Goal: Contribute content

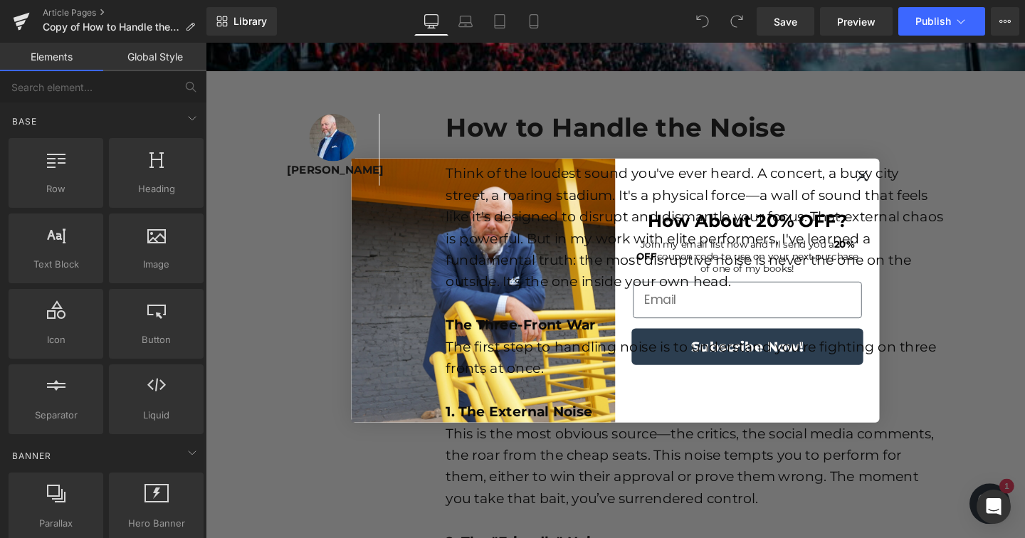
scroll to position [439, 0]
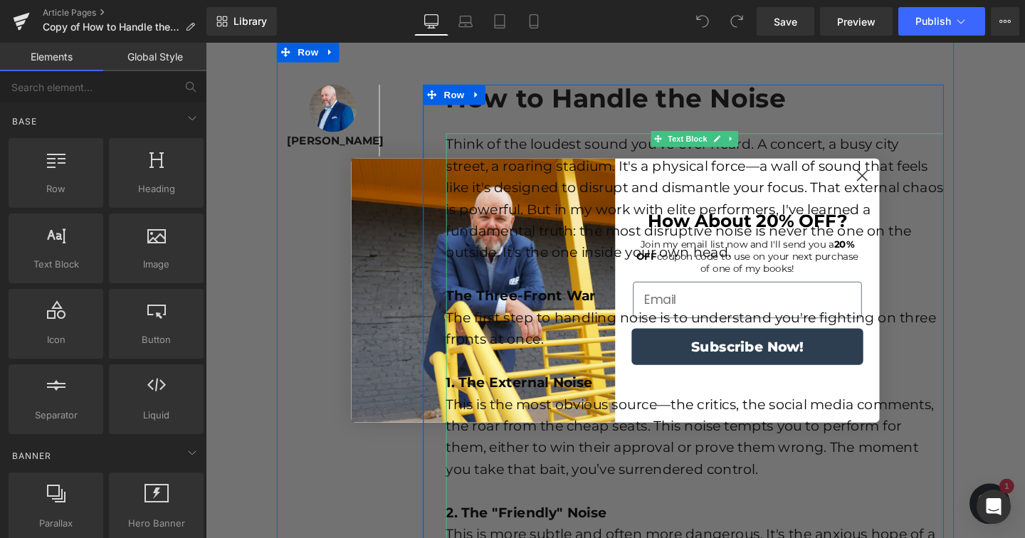
click at [895, 181] on div "Think of the loudest sound you've ever heard. A concert, a busy city street, a …" at bounding box center [719, 206] width 523 height 137
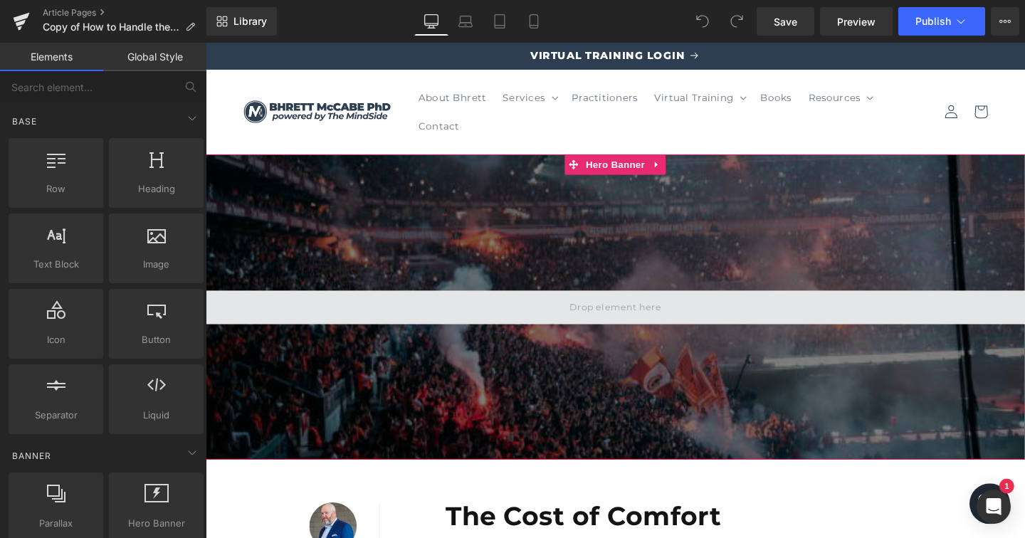
click at [490, 304] on span at bounding box center [636, 321] width 861 height 36
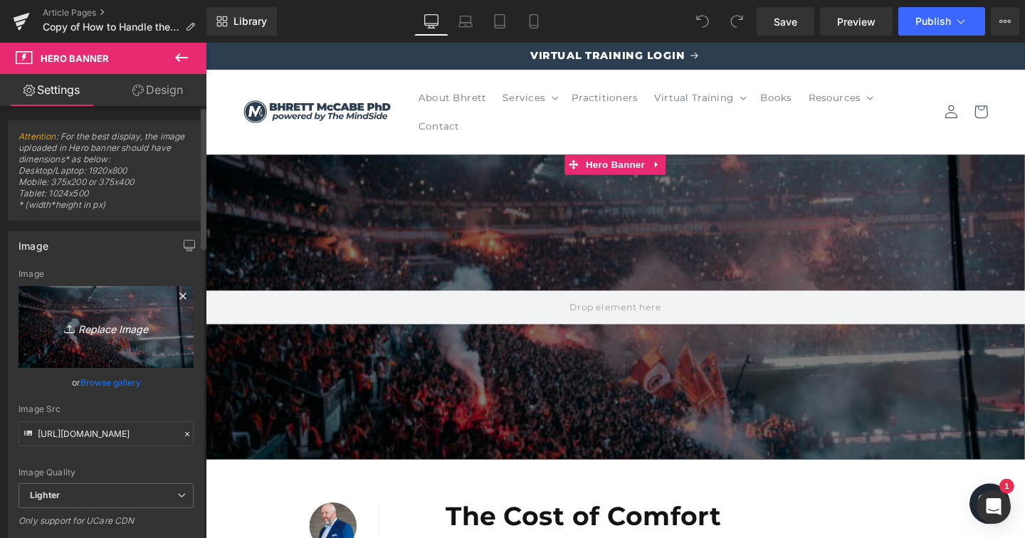
click at [138, 332] on icon "Replace Image" at bounding box center [106, 327] width 114 height 18
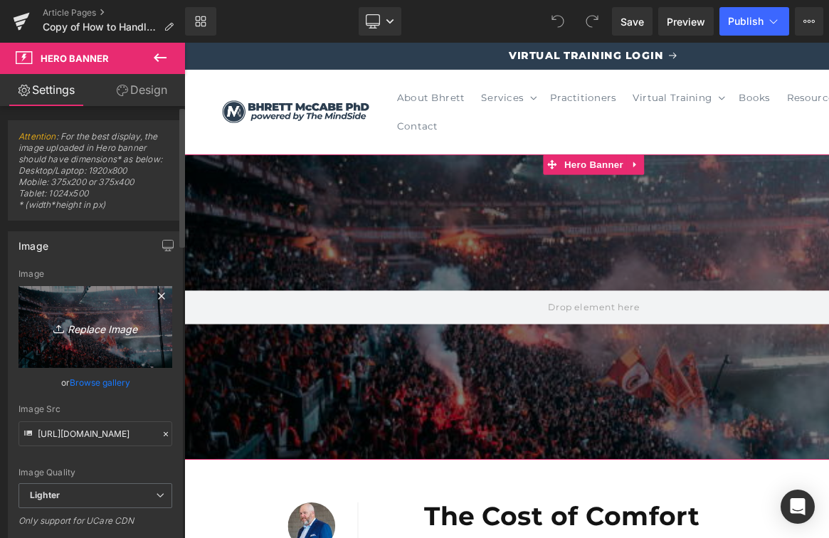
click at [102, 323] on icon "Replace Image" at bounding box center [95, 327] width 114 height 18
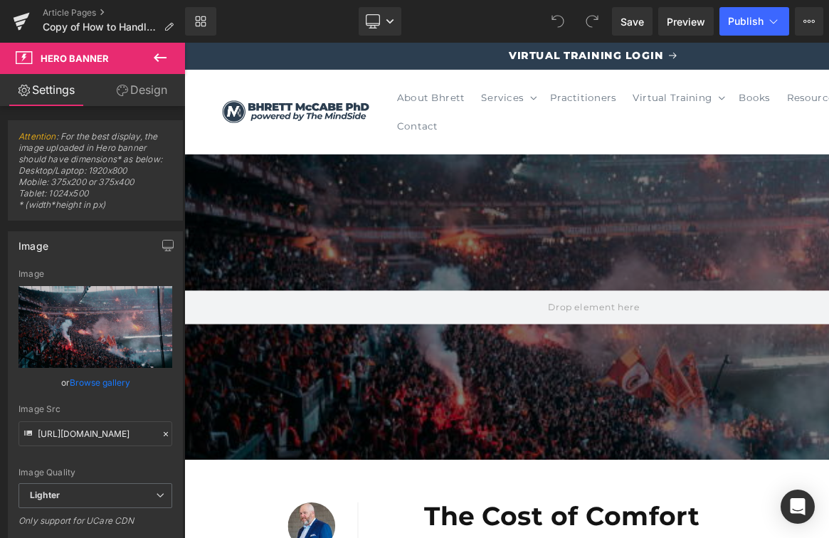
type input "C:\fakepath\Shopify Web Images (22).png"
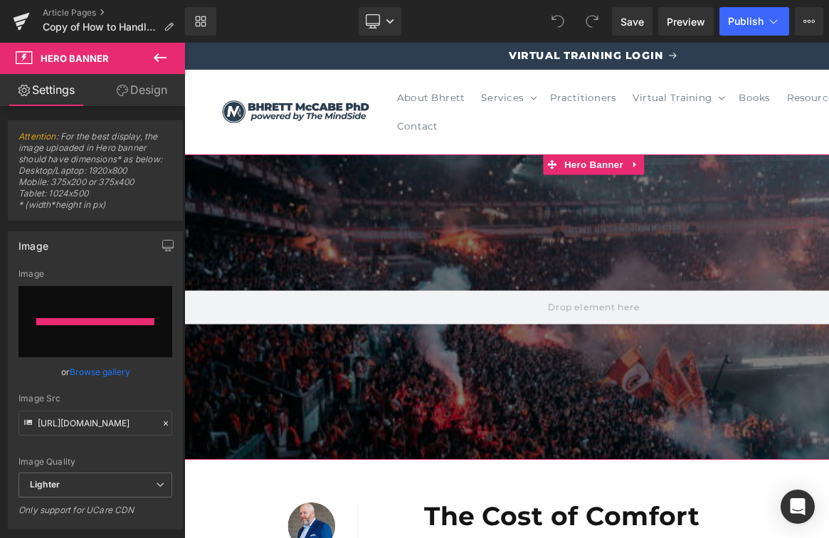
type input "[URL][DOMAIN_NAME]"
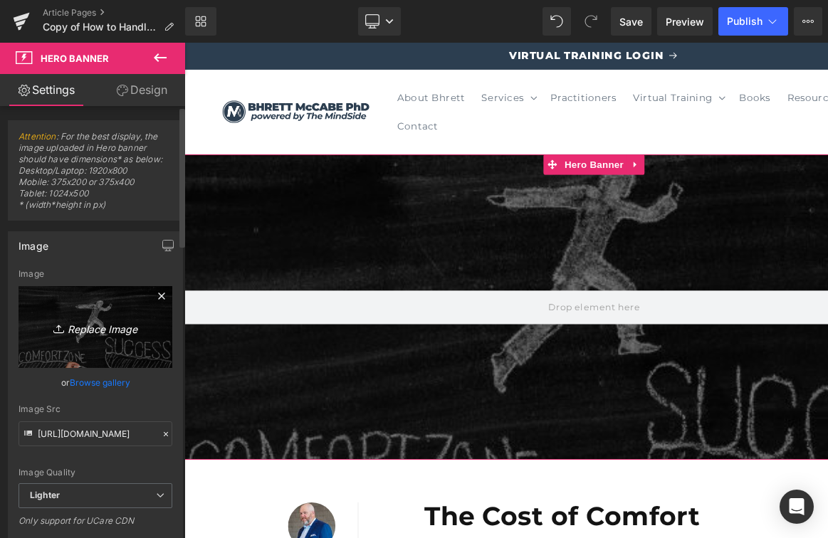
click at [100, 314] on link "Replace Image" at bounding box center [95, 327] width 154 height 82
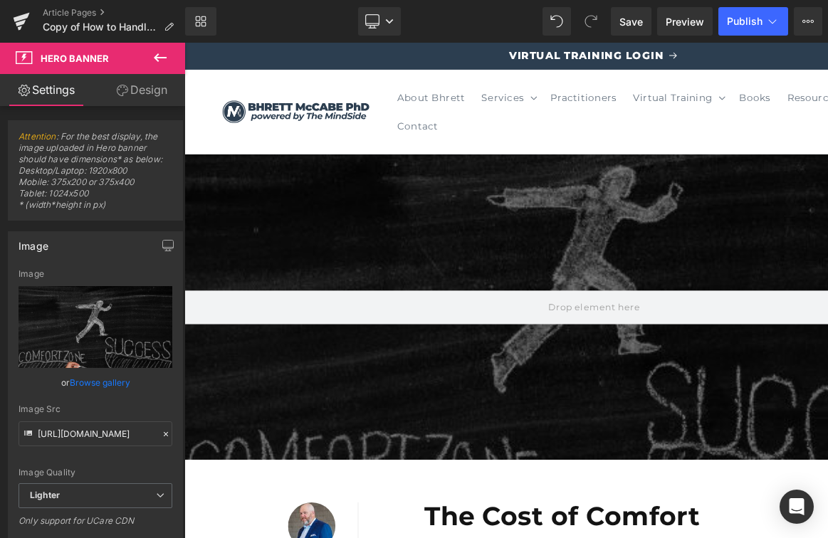
type input "C:\fakepath\Shopify Web Images (22).png"
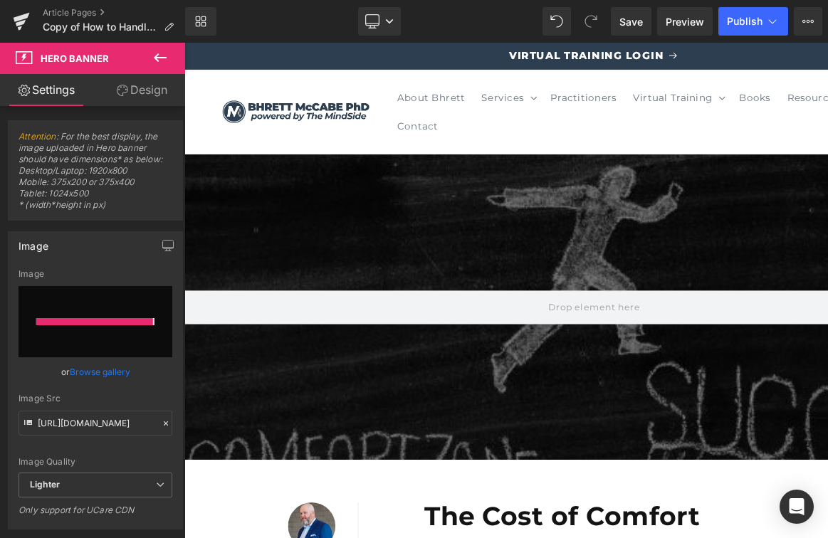
type input "[URL][DOMAIN_NAME]"
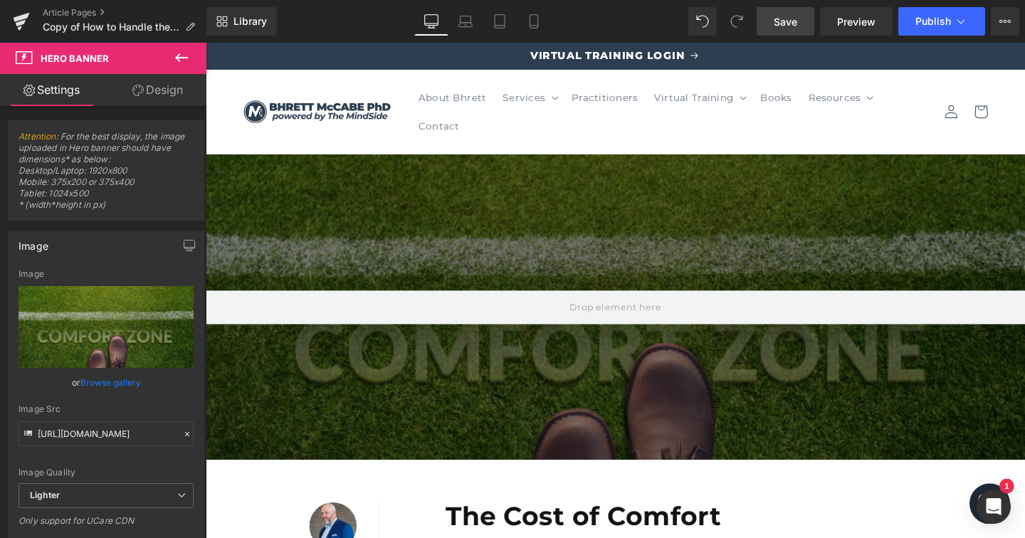
click at [781, 23] on span "Save" at bounding box center [784, 21] width 23 height 15
